Goal: Transaction & Acquisition: Purchase product/service

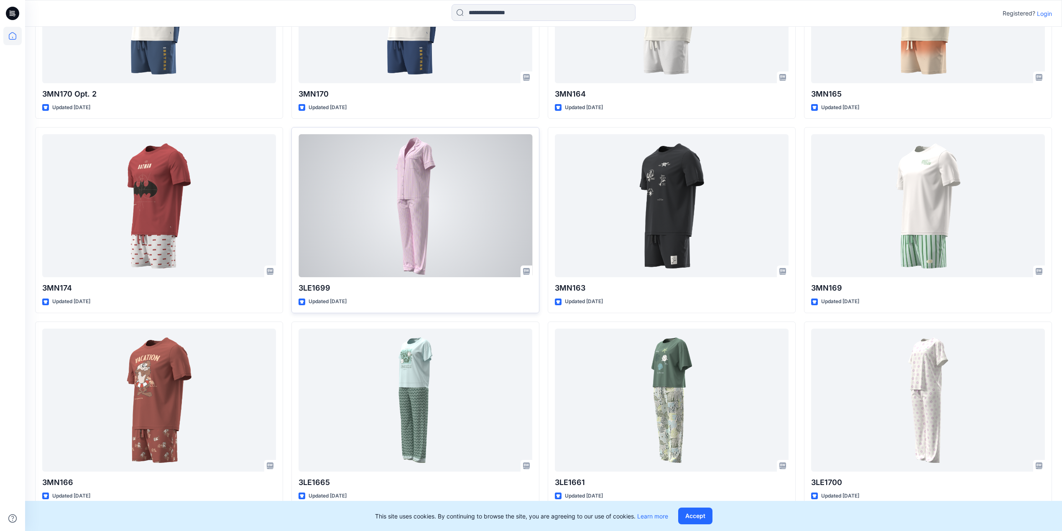
scroll to position [378, 0]
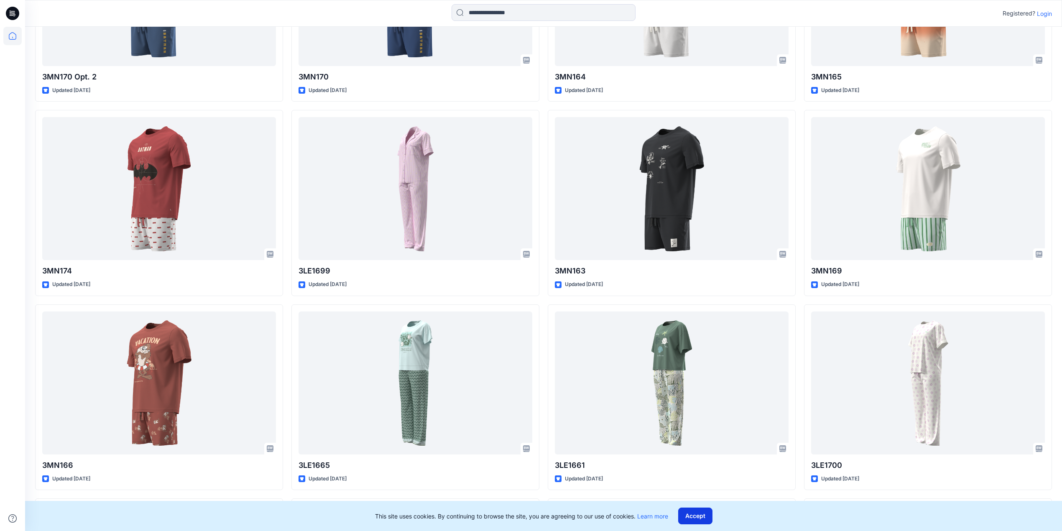
click at [698, 514] on button "Accept" at bounding box center [695, 515] width 34 height 17
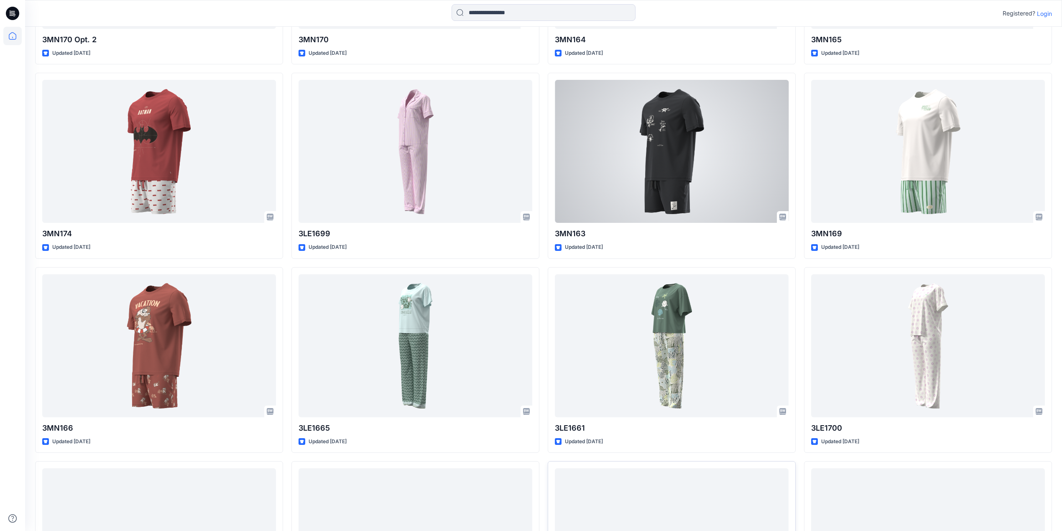
scroll to position [557, 0]
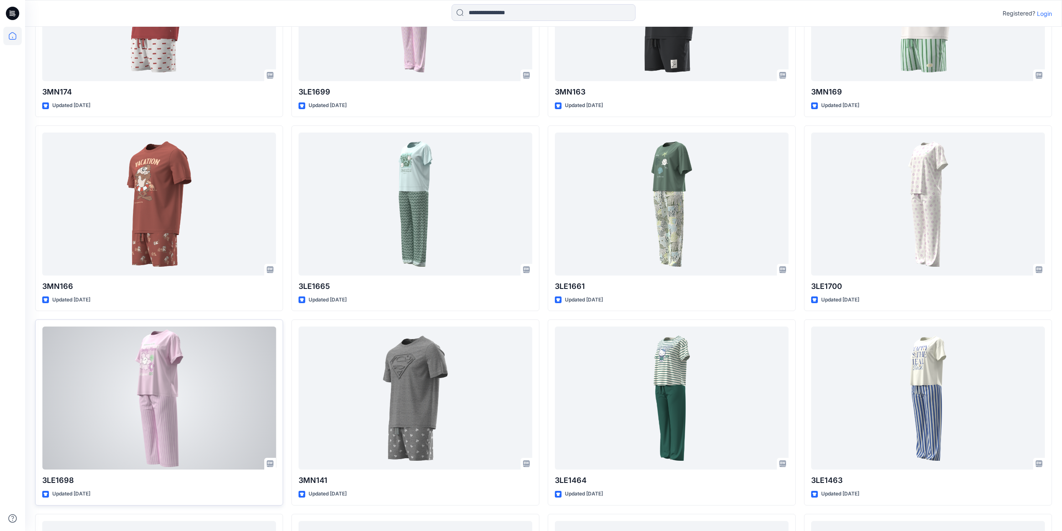
click at [181, 385] on div at bounding box center [159, 397] width 234 height 143
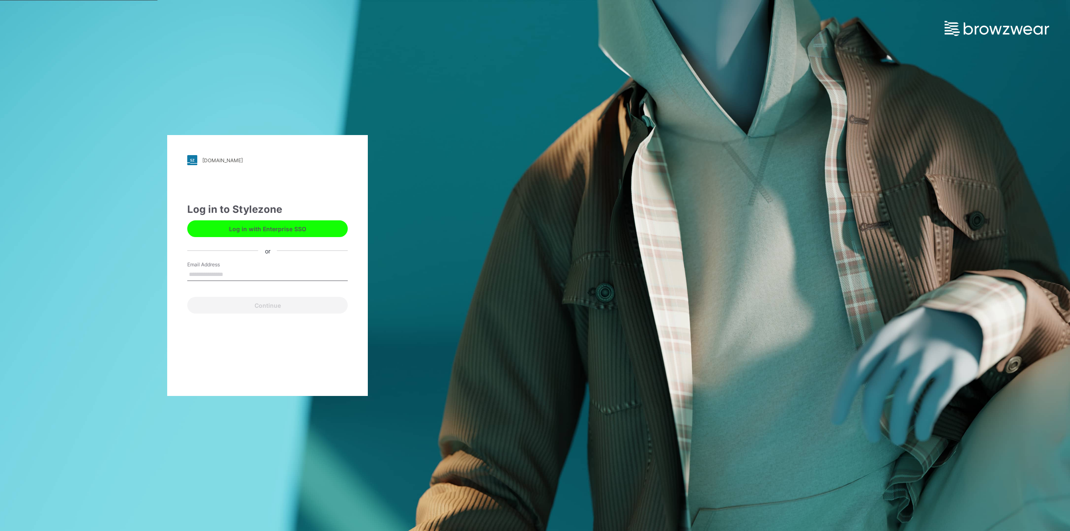
click at [228, 273] on input "Email Address" at bounding box center [267, 274] width 161 height 13
type input "**********"
click at [268, 303] on button "Continue" at bounding box center [267, 305] width 161 height 17
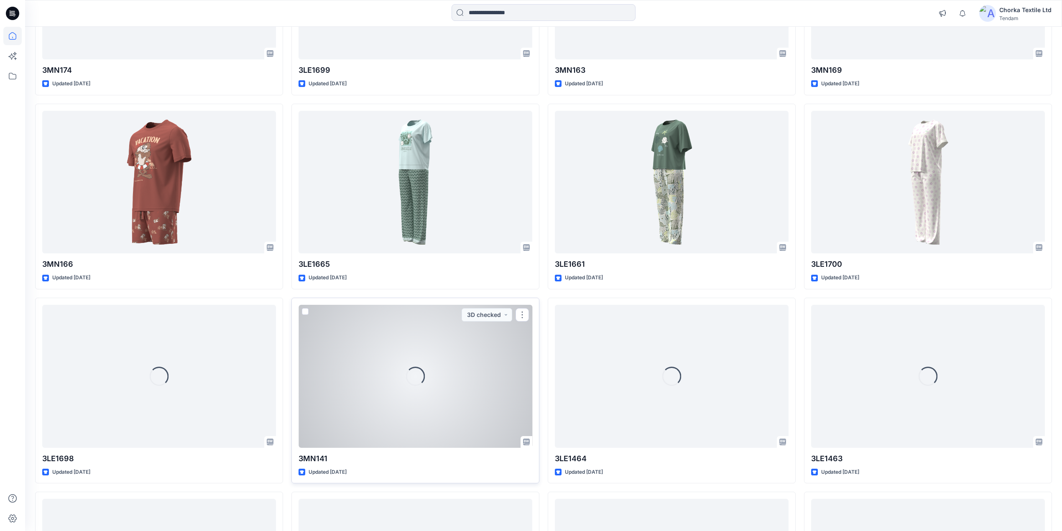
scroll to position [424, 0]
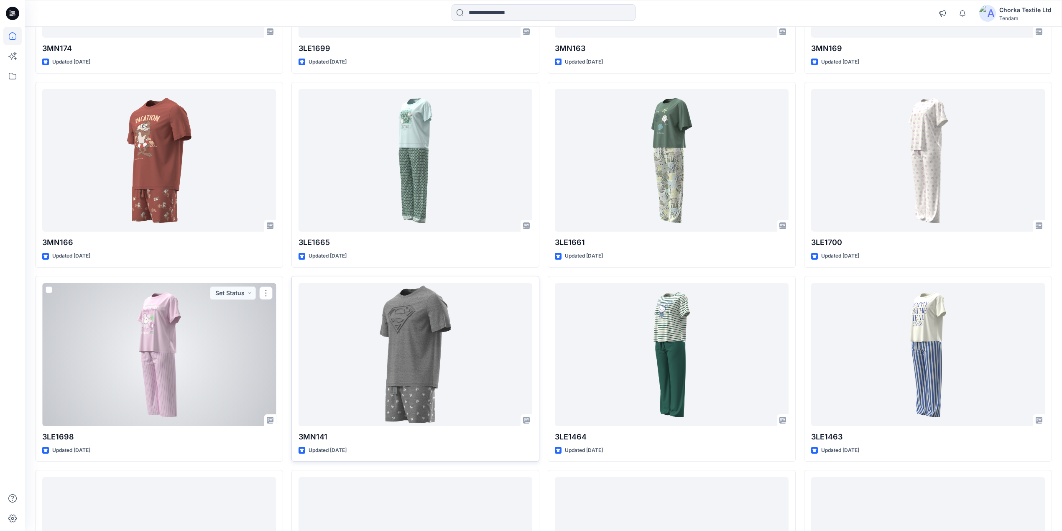
click at [166, 335] on div at bounding box center [159, 354] width 234 height 143
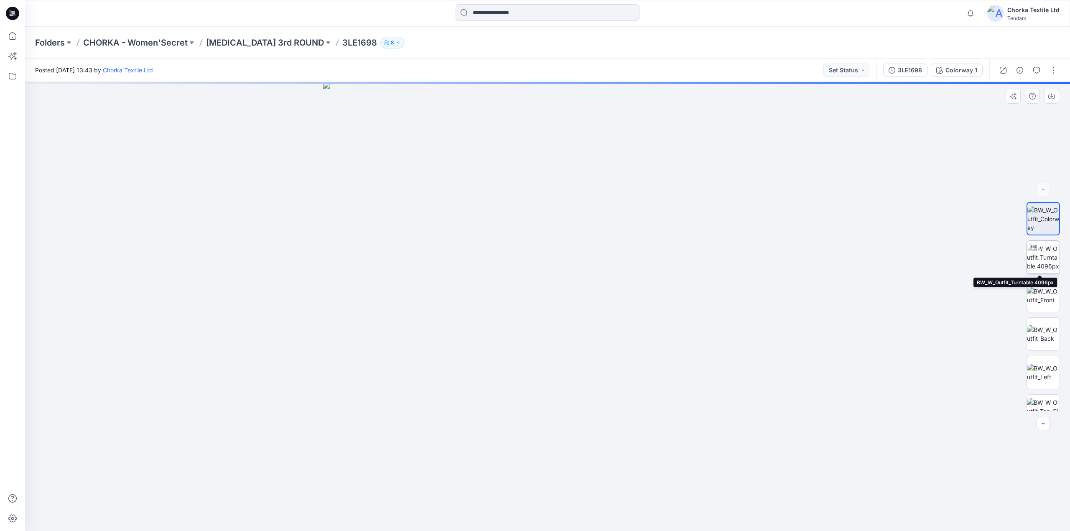
click at [1044, 254] on img at bounding box center [1043, 257] width 33 height 26
drag, startPoint x: 574, startPoint y: 150, endPoint x: 534, endPoint y: 390, distance: 243.2
click at [534, 390] on img at bounding box center [528, 192] width 1274 height 678
drag, startPoint x: 522, startPoint y: 261, endPoint x: 553, endPoint y: 450, distance: 191.9
click at [558, 455] on img at bounding box center [542, 306] width 1274 height 449
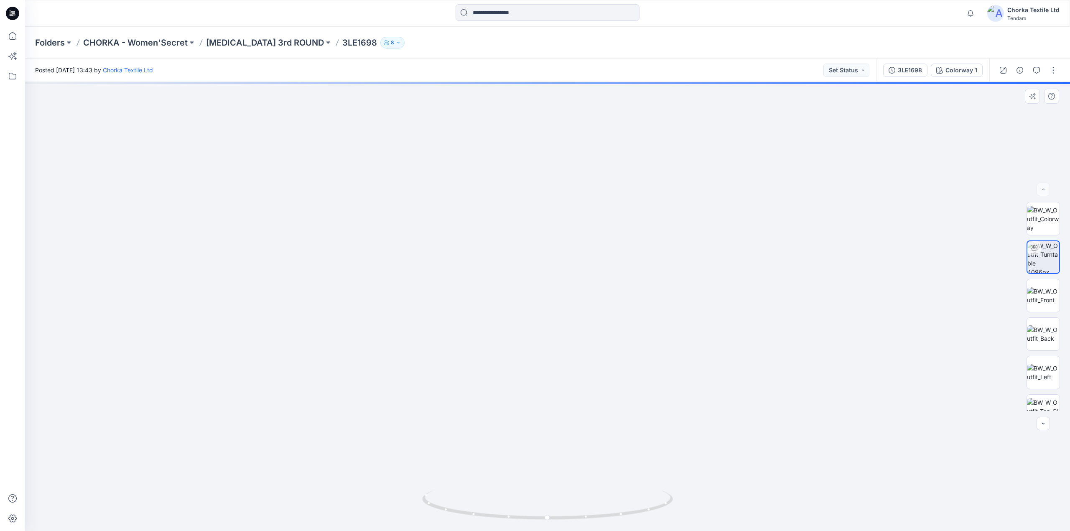
drag, startPoint x: 587, startPoint y: 462, endPoint x: 639, endPoint y: 253, distance: 214.9
click at [639, 253] on img at bounding box center [589, 195] width 1712 height 671
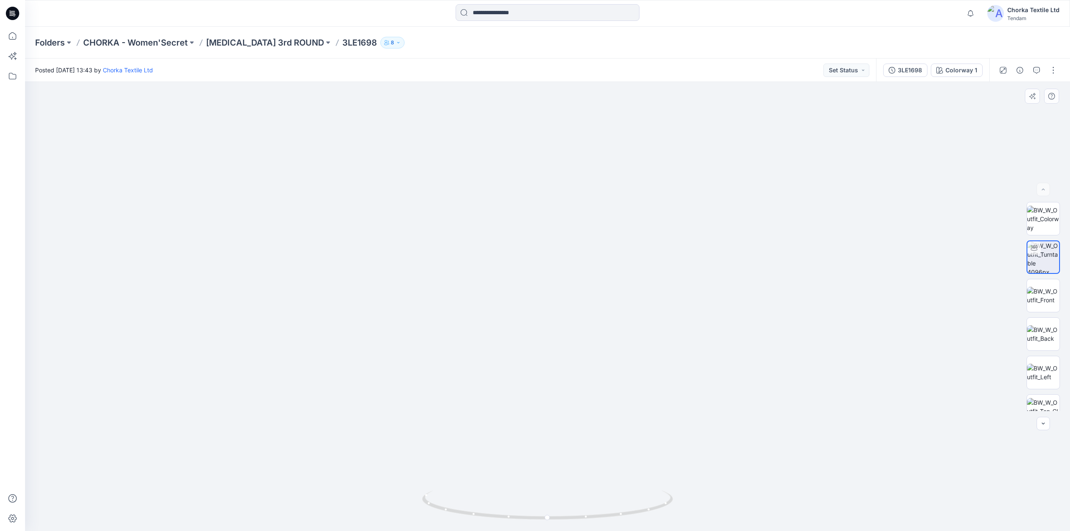
drag, startPoint x: 676, startPoint y: 314, endPoint x: 642, endPoint y: 310, distance: 34.5
click at [642, 310] on img at bounding box center [555, 193] width 1712 height 675
drag, startPoint x: 586, startPoint y: 310, endPoint x: 623, endPoint y: 234, distance: 84.3
click at [623, 234] on img at bounding box center [556, 156] width 1712 height 750
